Goal: Find specific page/section: Find specific page/section

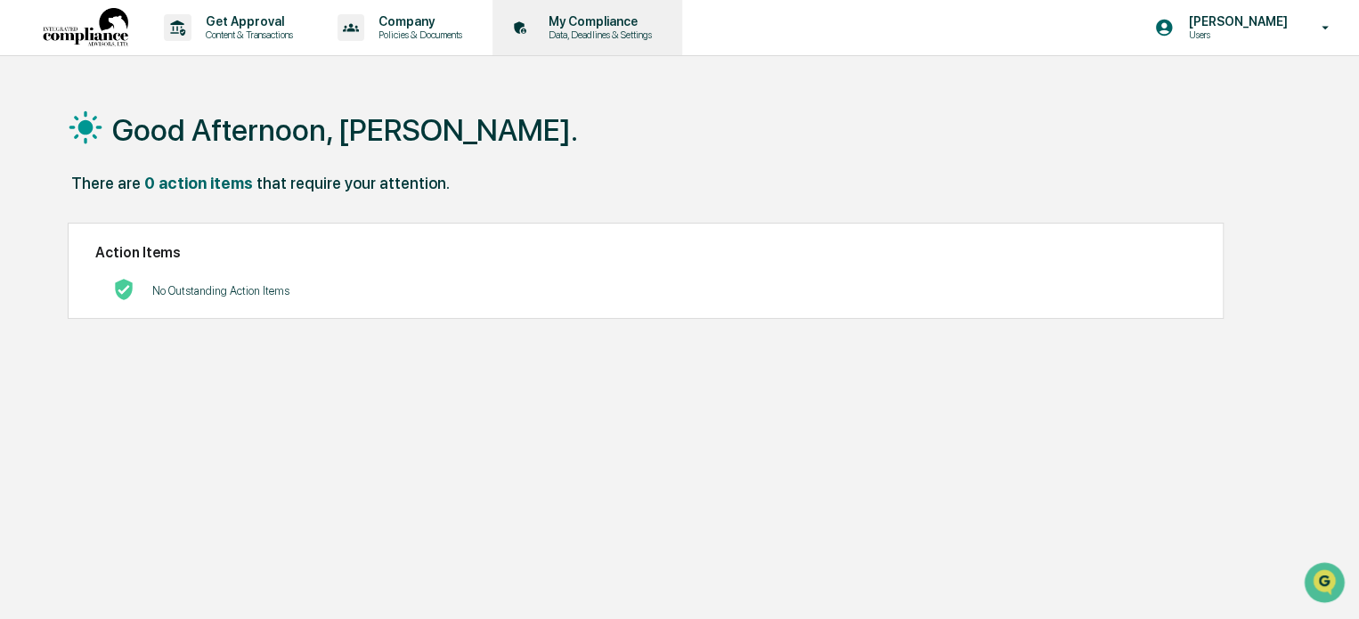
click at [595, 26] on p "My Compliance" at bounding box center [597, 21] width 126 height 14
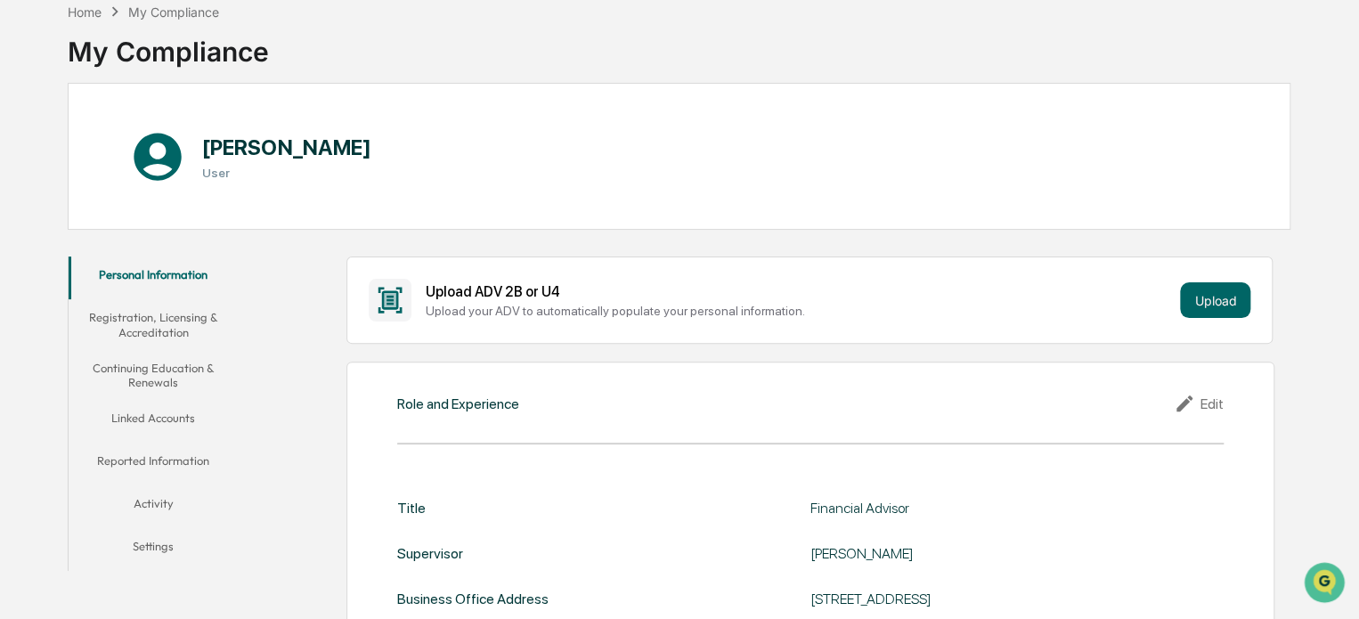
scroll to position [93, 0]
click at [176, 320] on button "Registration, Licensing & Accreditation" at bounding box center [154, 323] width 170 height 51
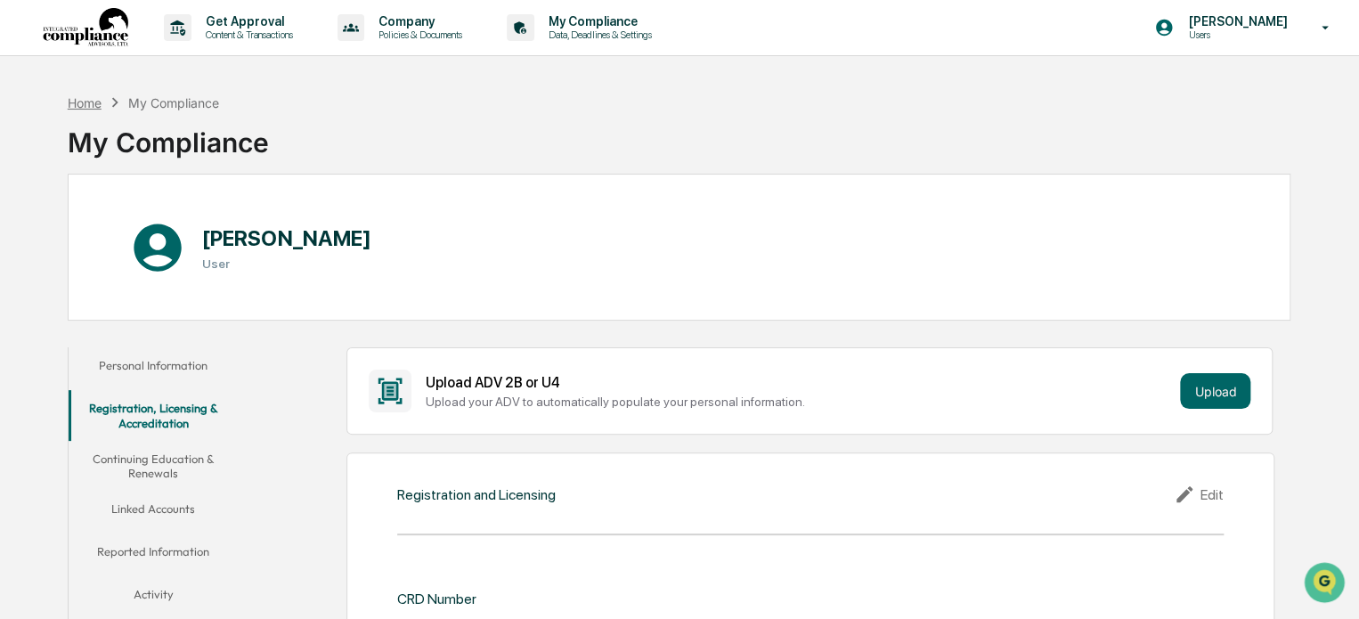
click at [74, 100] on div "Home" at bounding box center [85, 102] width 34 height 15
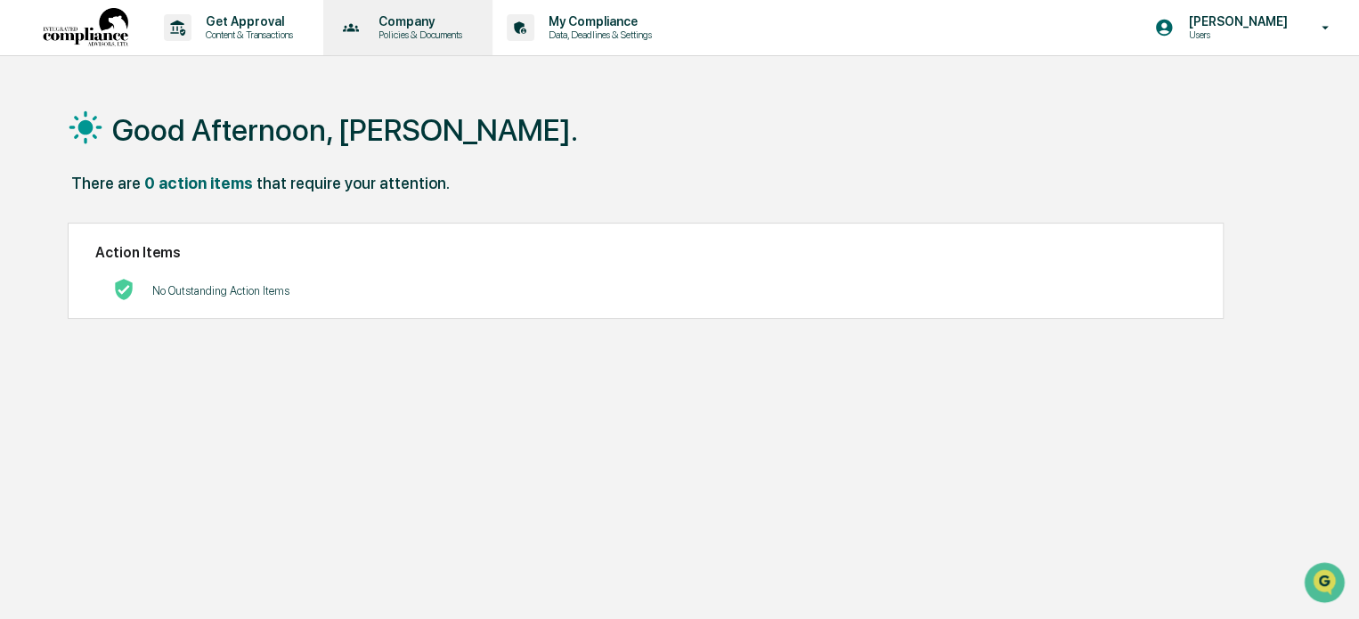
click at [429, 28] on p "Company" at bounding box center [417, 21] width 107 height 14
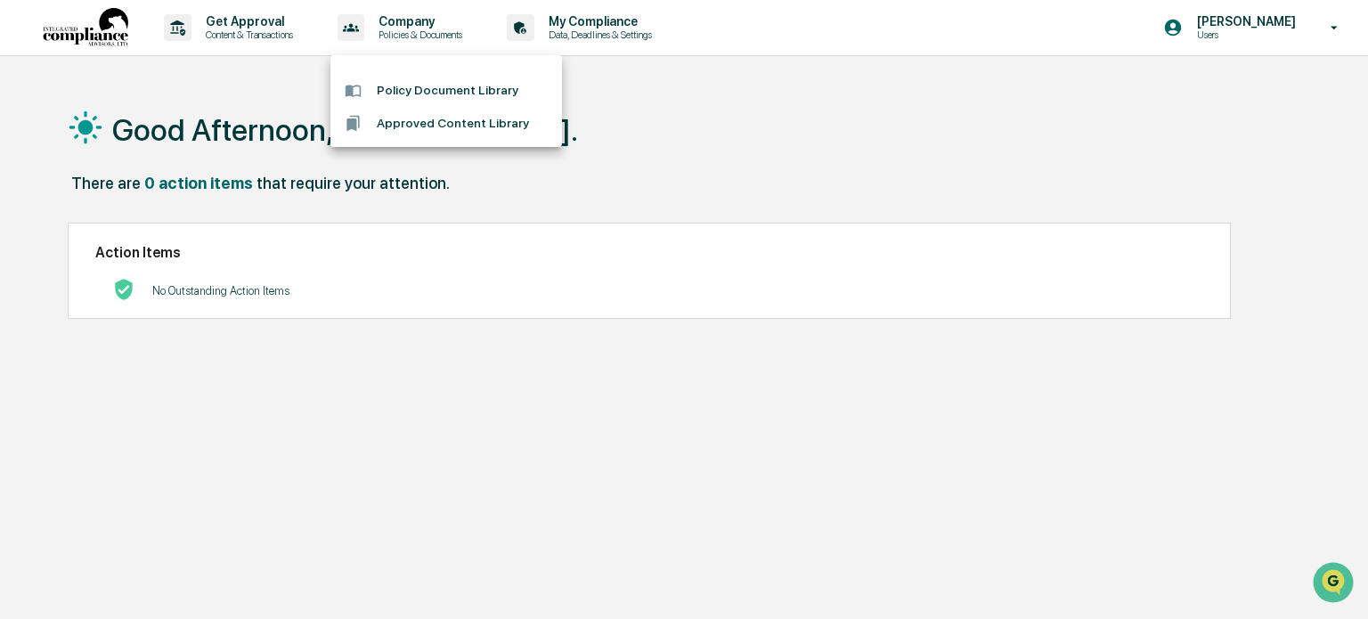
click at [485, 98] on li "Policy Document Library" at bounding box center [446, 90] width 232 height 33
